Goal: Communication & Community: Answer question/provide support

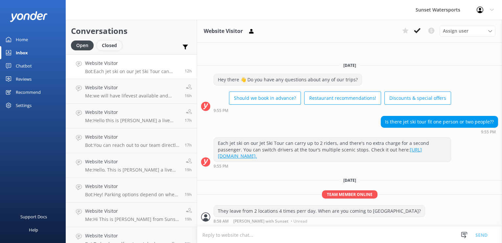
click at [110, 49] on div "Closed" at bounding box center [109, 45] width 25 height 10
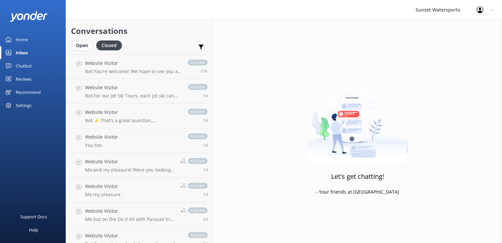
click at [82, 45] on div "Open" at bounding box center [82, 45] width 22 height 10
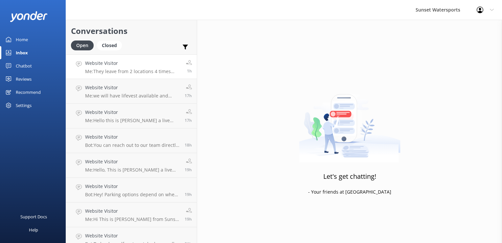
click at [130, 70] on p "Me: They leave from 2 locations 4 times perr day. When are you coming to Key We…" at bounding box center [133, 71] width 96 height 6
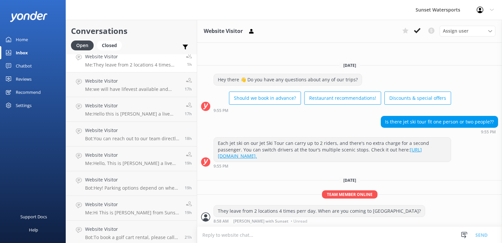
scroll to position [9, 0]
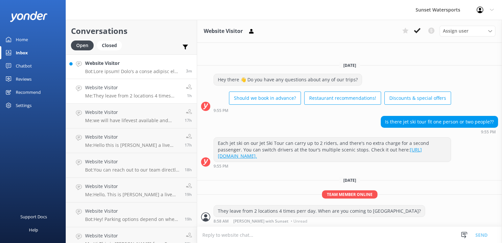
click at [141, 74] on p "Bot:" at bounding box center [133, 71] width 96 height 6
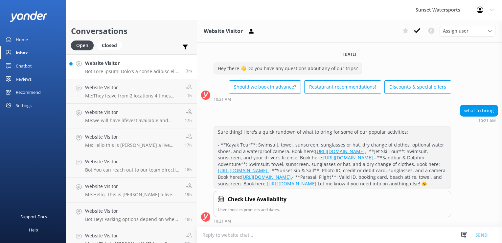
scroll to position [42, 0]
click at [220, 234] on textarea at bounding box center [349, 234] width 305 height 16
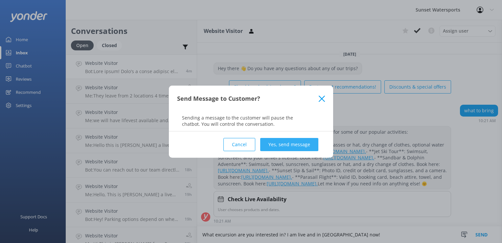
type textarea "What excursion are you interested in? I am live and in [GEOGRAPHIC_DATA] now!"
click at [304, 146] on button "Yes, send message" at bounding box center [289, 144] width 58 height 13
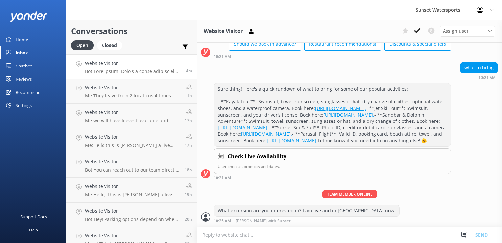
scroll to position [84, 0]
